Goal: Transaction & Acquisition: Purchase product/service

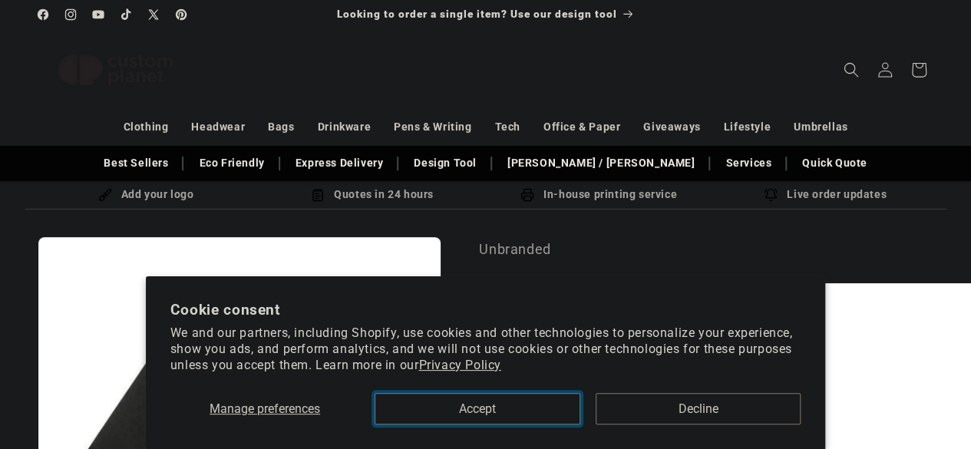
click at [511, 425] on button "Accept" at bounding box center [477, 408] width 205 height 31
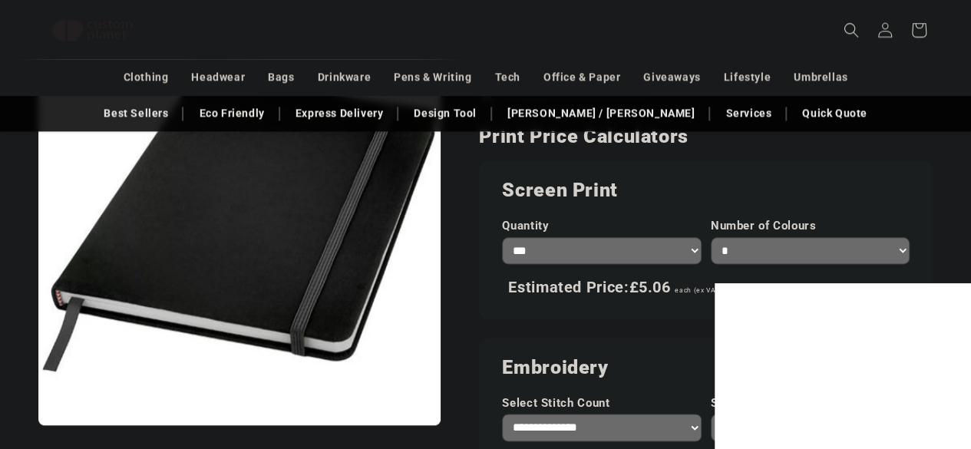
scroll to position [860, 0]
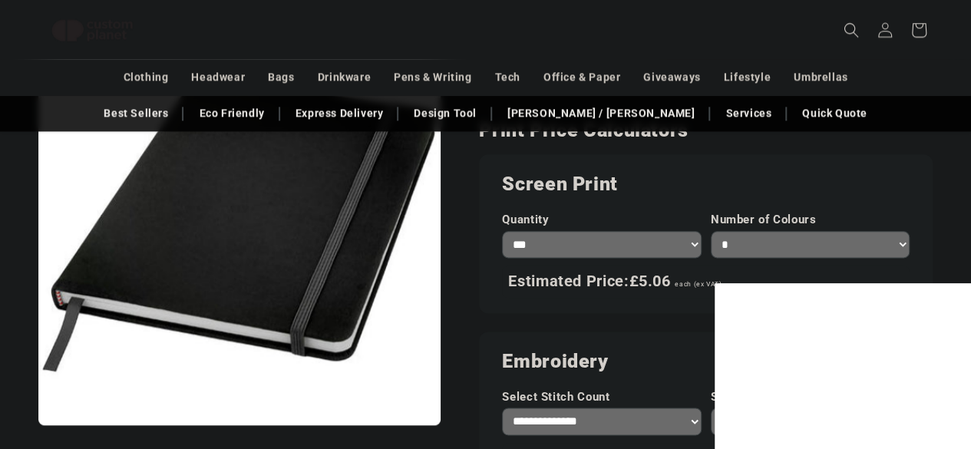
click at [803, 237] on select "* * * * * * *" at bounding box center [810, 244] width 199 height 27
click at [711, 231] on select "* * * * * * *" at bounding box center [810, 244] width 199 height 27
click at [743, 245] on select "* * * * * * *" at bounding box center [810, 244] width 199 height 27
click at [711, 231] on select "* * * * * * *" at bounding box center [810, 244] width 199 height 27
click at [729, 234] on select "* * * * * * *" at bounding box center [810, 244] width 199 height 27
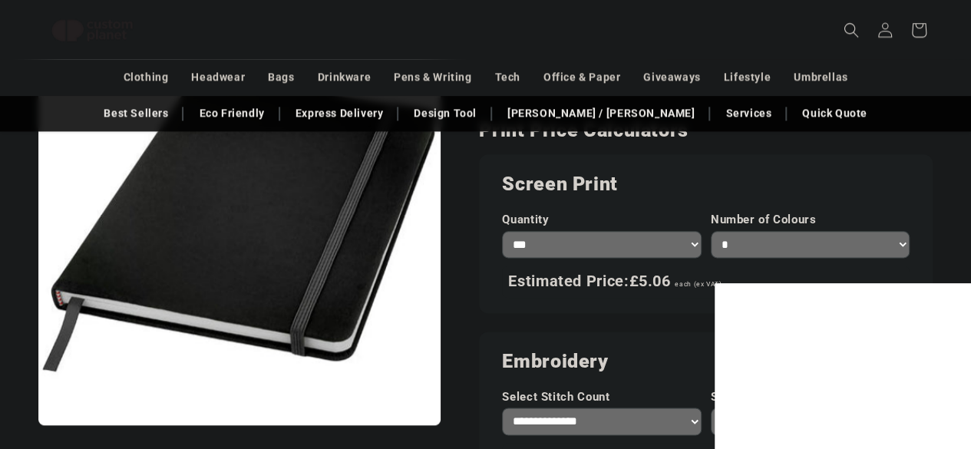
click at [711, 231] on select "* * * * * * *" at bounding box center [810, 244] width 199 height 27
select select "*"
drag, startPoint x: 724, startPoint y: 238, endPoint x: 754, endPoint y: 286, distance: 56.2
click at [711, 231] on select "* * * * * * *" at bounding box center [810, 244] width 199 height 27
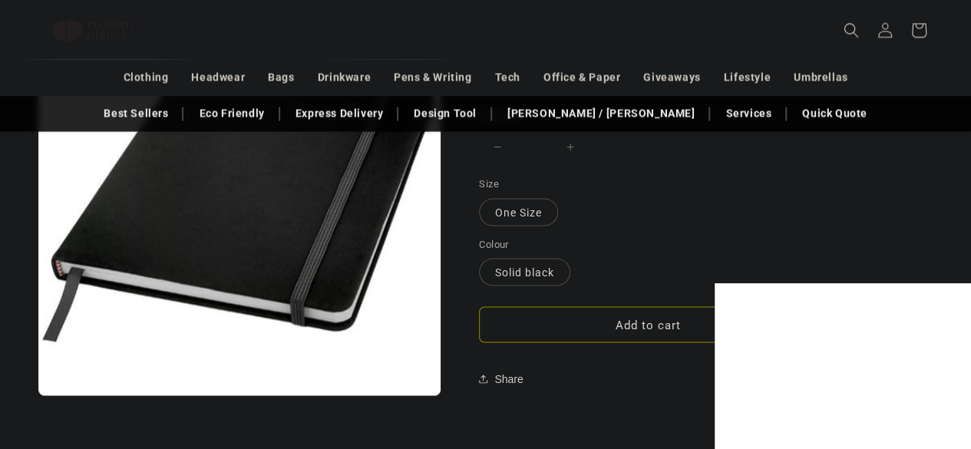
scroll to position [1330, 0]
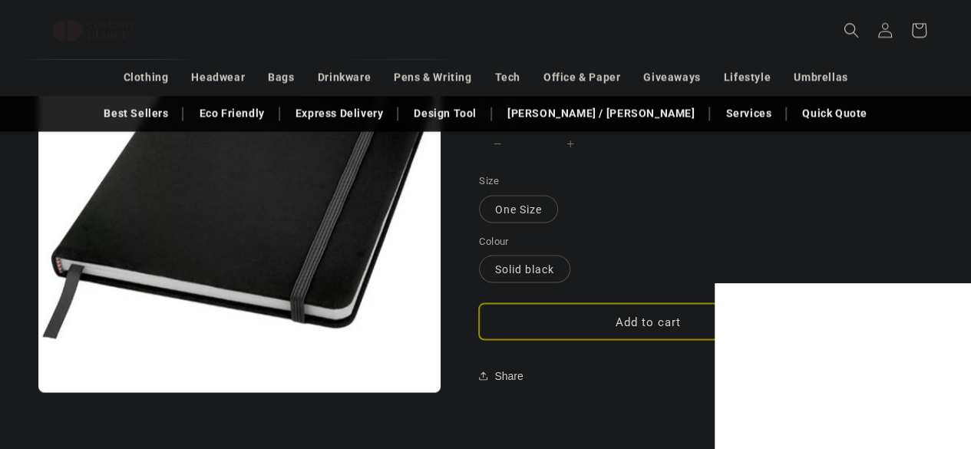
click at [626, 319] on button "Add to cart" at bounding box center [648, 321] width 338 height 36
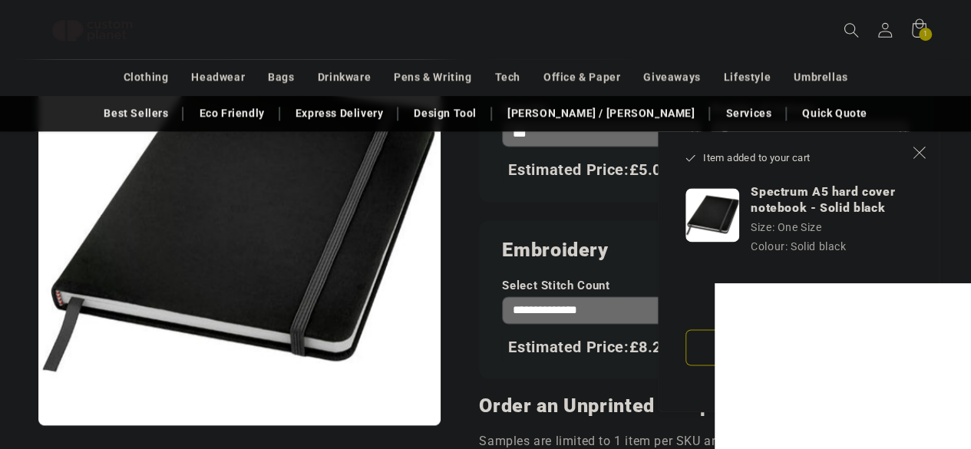
scroll to position [995, 0]
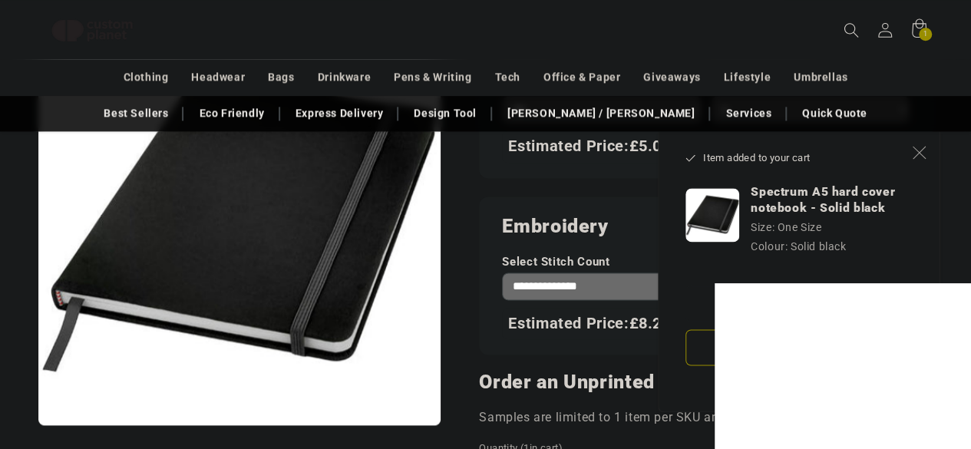
click at [909, 151] on button "Close" at bounding box center [919, 152] width 34 height 34
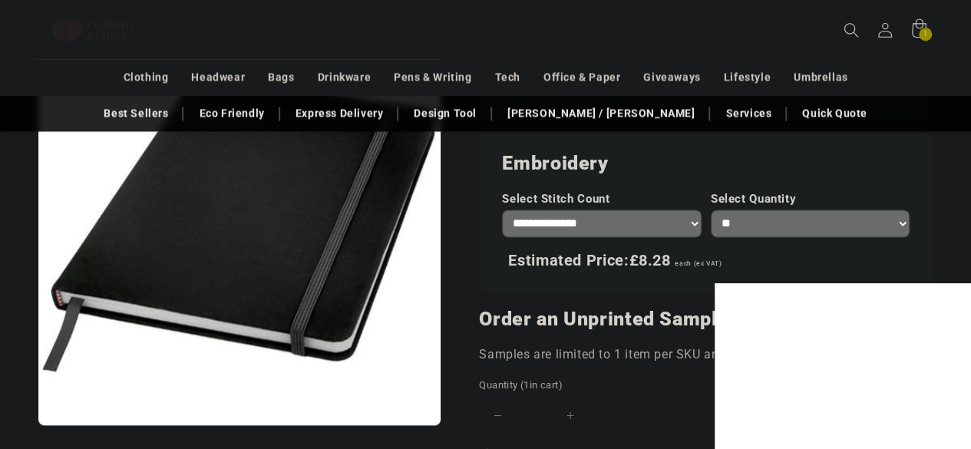
scroll to position [1051, 0]
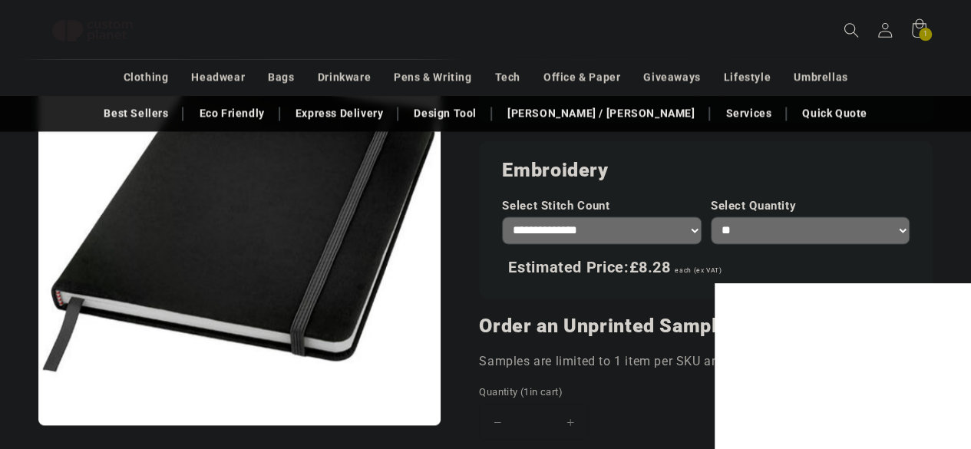
click at [623, 228] on select "**********" at bounding box center [601, 229] width 199 height 27
click at [502, 216] on select "**********" at bounding box center [601, 229] width 199 height 27
click at [593, 237] on select "**********" at bounding box center [601, 229] width 199 height 27
select select "*"
click at [502, 216] on select "**********" at bounding box center [601, 229] width 199 height 27
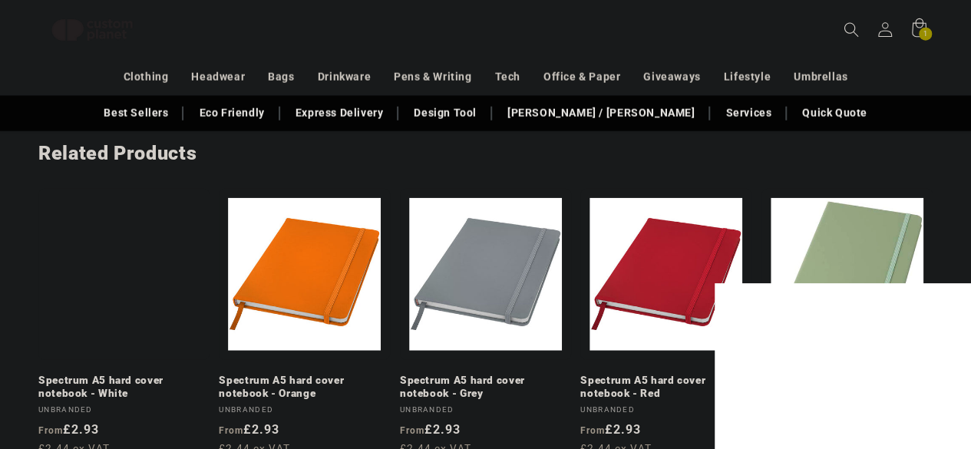
scroll to position [1807, 0]
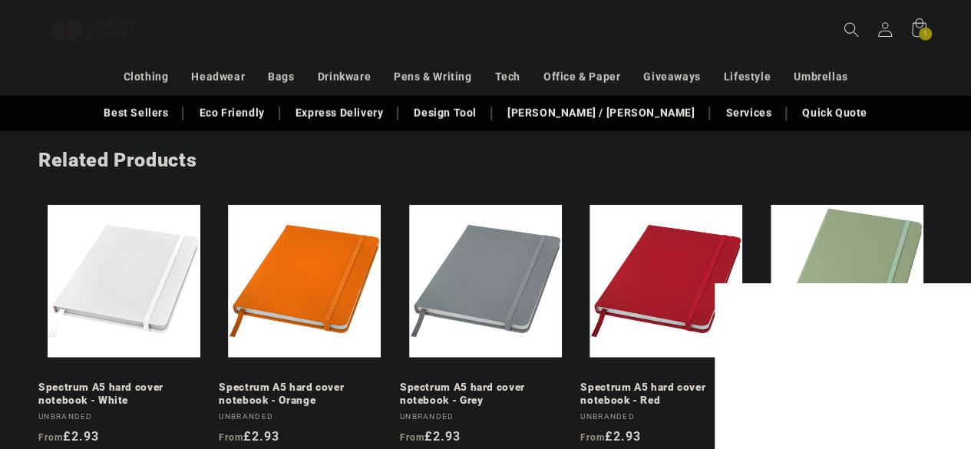
drag, startPoint x: 89, startPoint y: 427, endPoint x: 914, endPoint y: 104, distance: 886.2
click at [914, 104] on div "Best Sellers Eco Friendly Express Delivery Design Tool Stanley / Stella Service…" at bounding box center [485, 113] width 921 height 27
click at [917, 41] on icon at bounding box center [918, 30] width 36 height 36
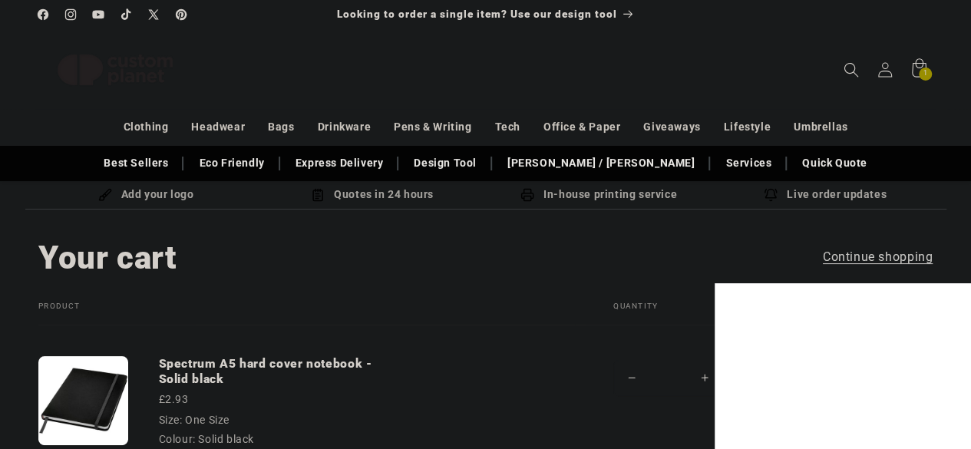
scroll to position [115, 0]
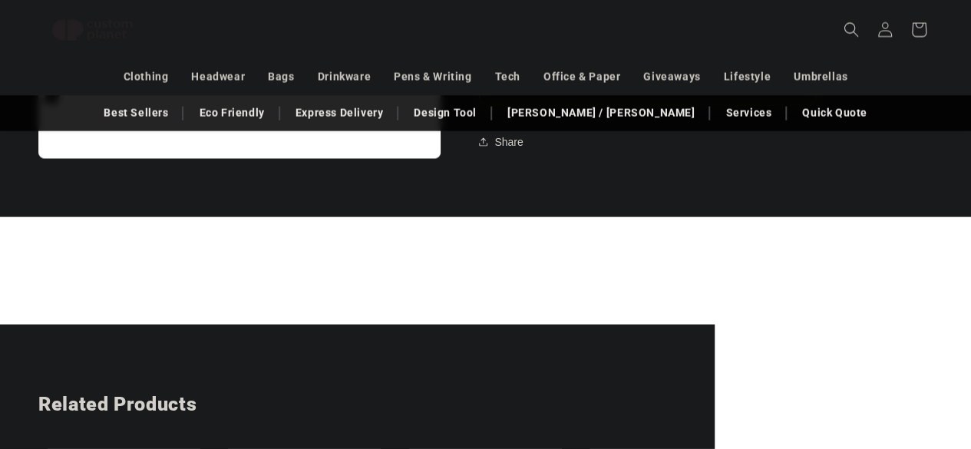
scroll to position [1561, 0]
